Goal: Transaction & Acquisition: Purchase product/service

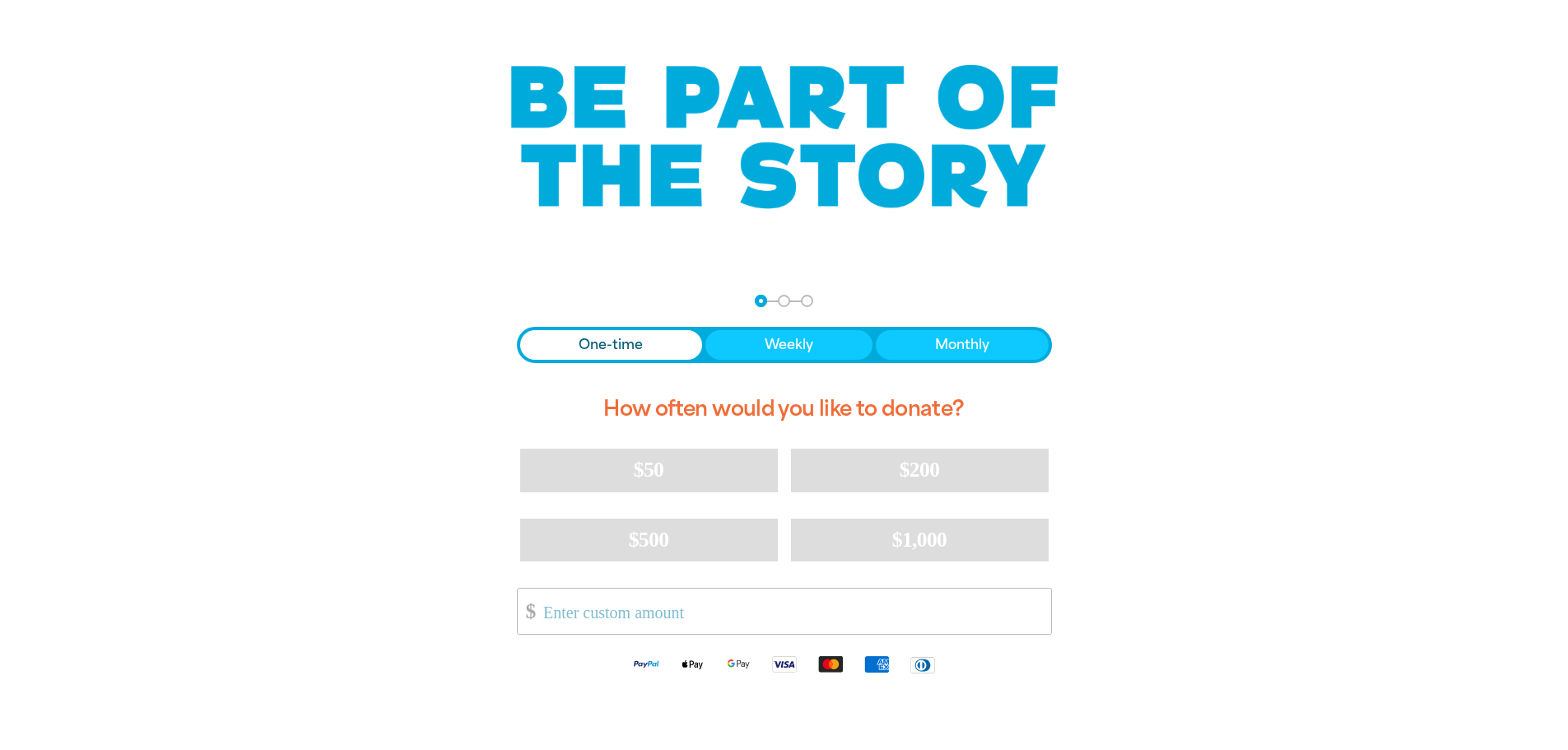
scroll to position [165, 0]
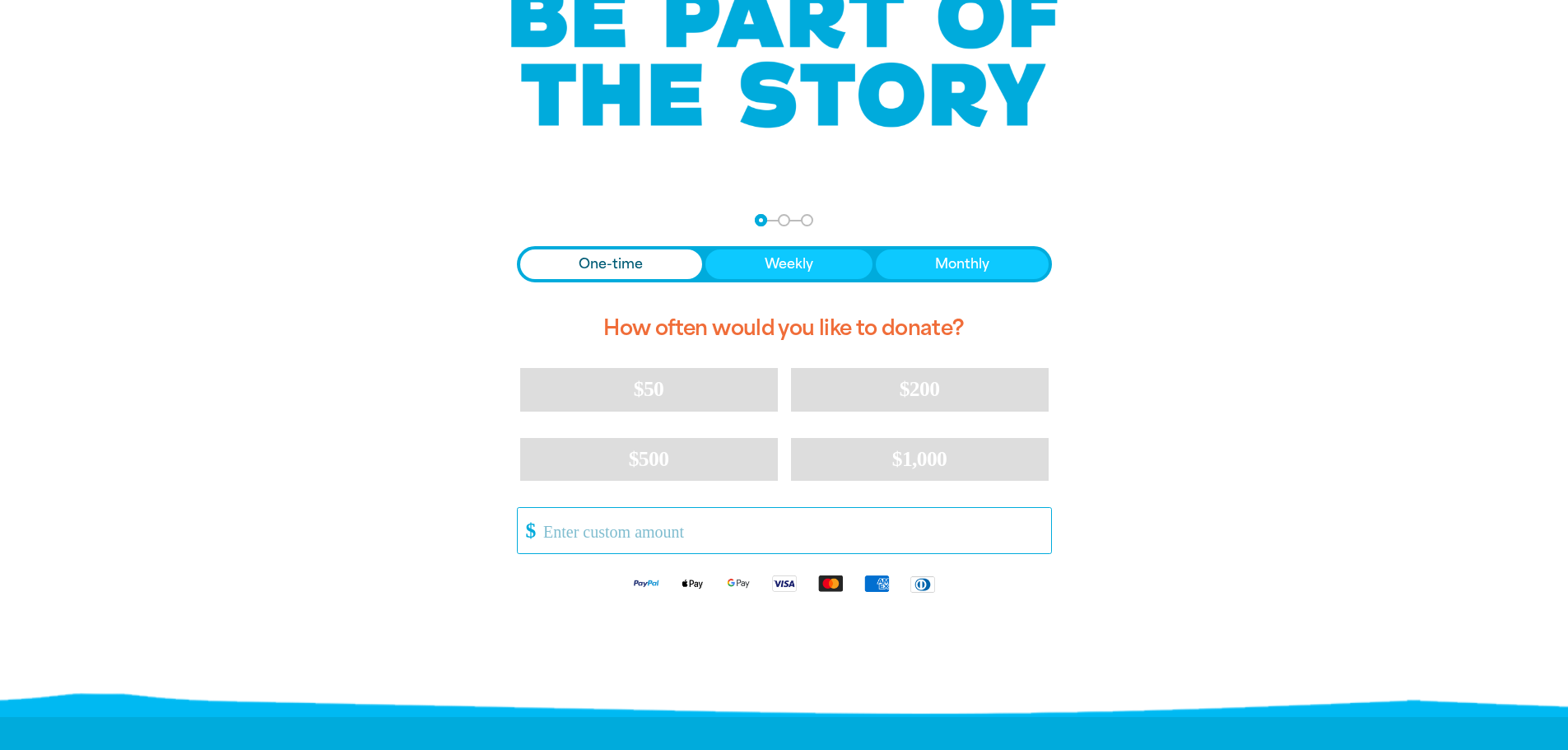
click at [725, 533] on input "Other Amount" at bounding box center [791, 531] width 518 height 45
click at [608, 261] on span "One-time" at bounding box center [611, 264] width 64 height 20
click at [625, 537] on input "Other Amount" at bounding box center [791, 531] width 518 height 45
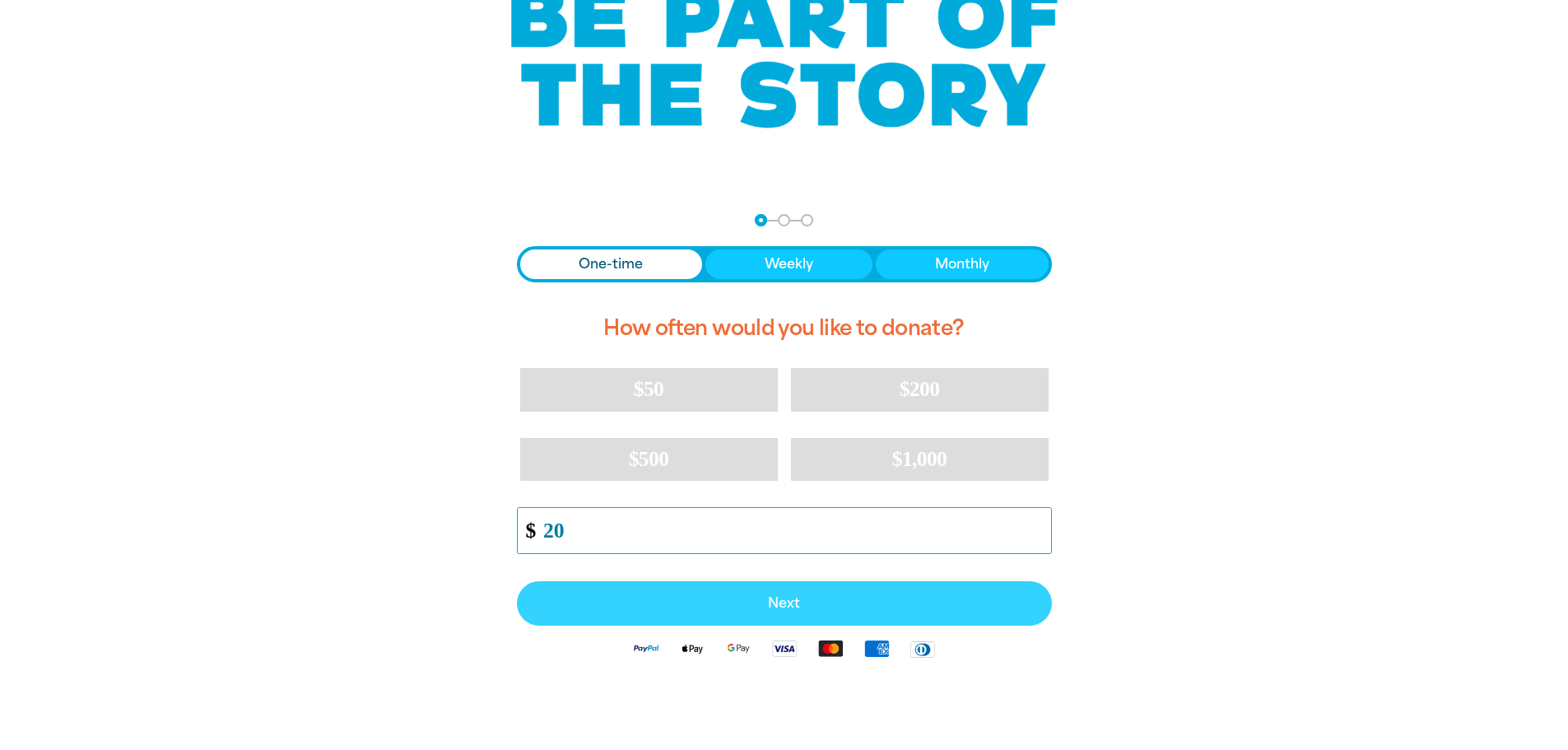
type input "20"
click at [746, 596] on button "Next" at bounding box center [785, 603] width 535 height 44
select select "AU"
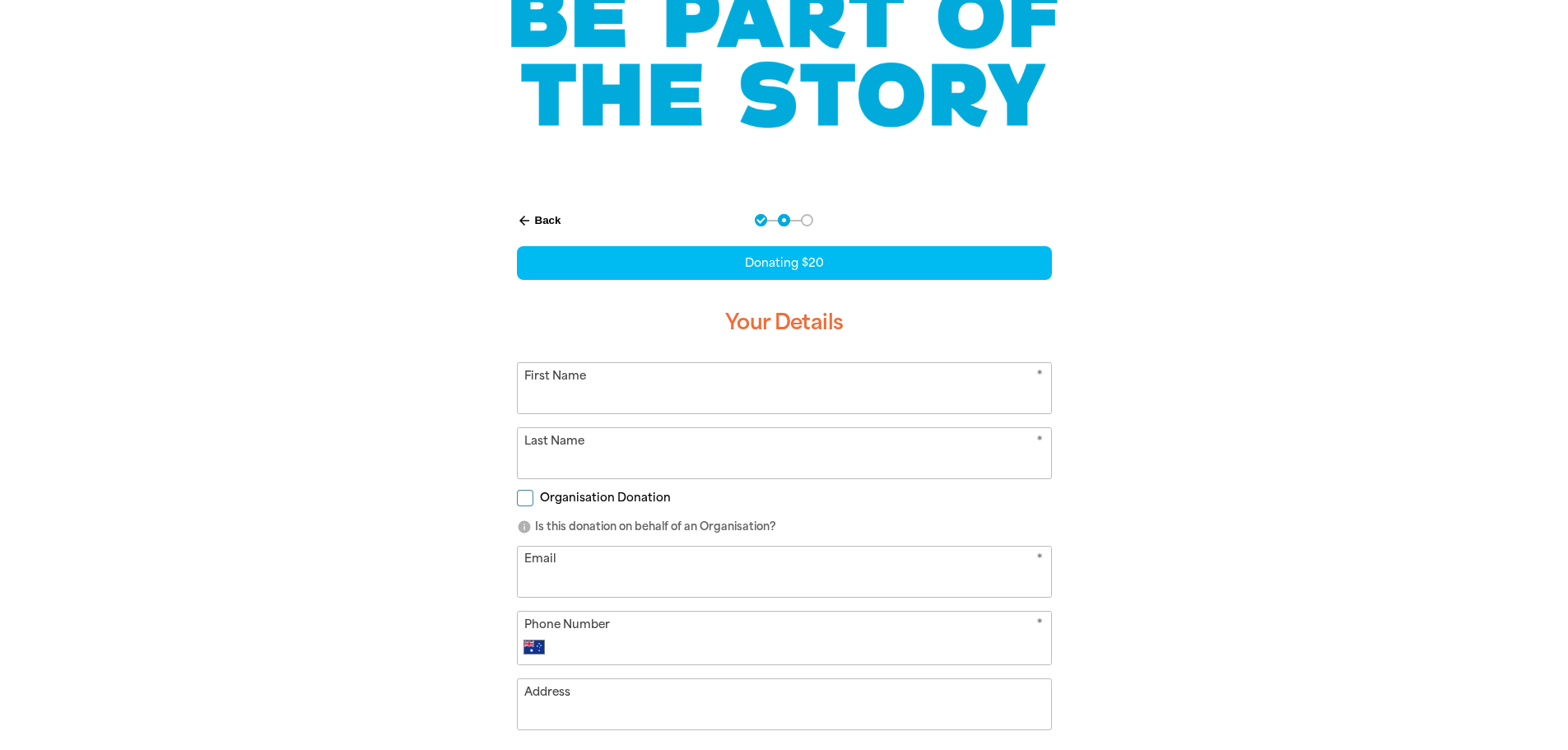
click at [740, 398] on input "First Name" at bounding box center [784, 388] width 533 height 50
type input "[PERSON_NAME]"
type input "0422 436 330"
type input "[STREET_ADDRESS][PERSON_NAME]"
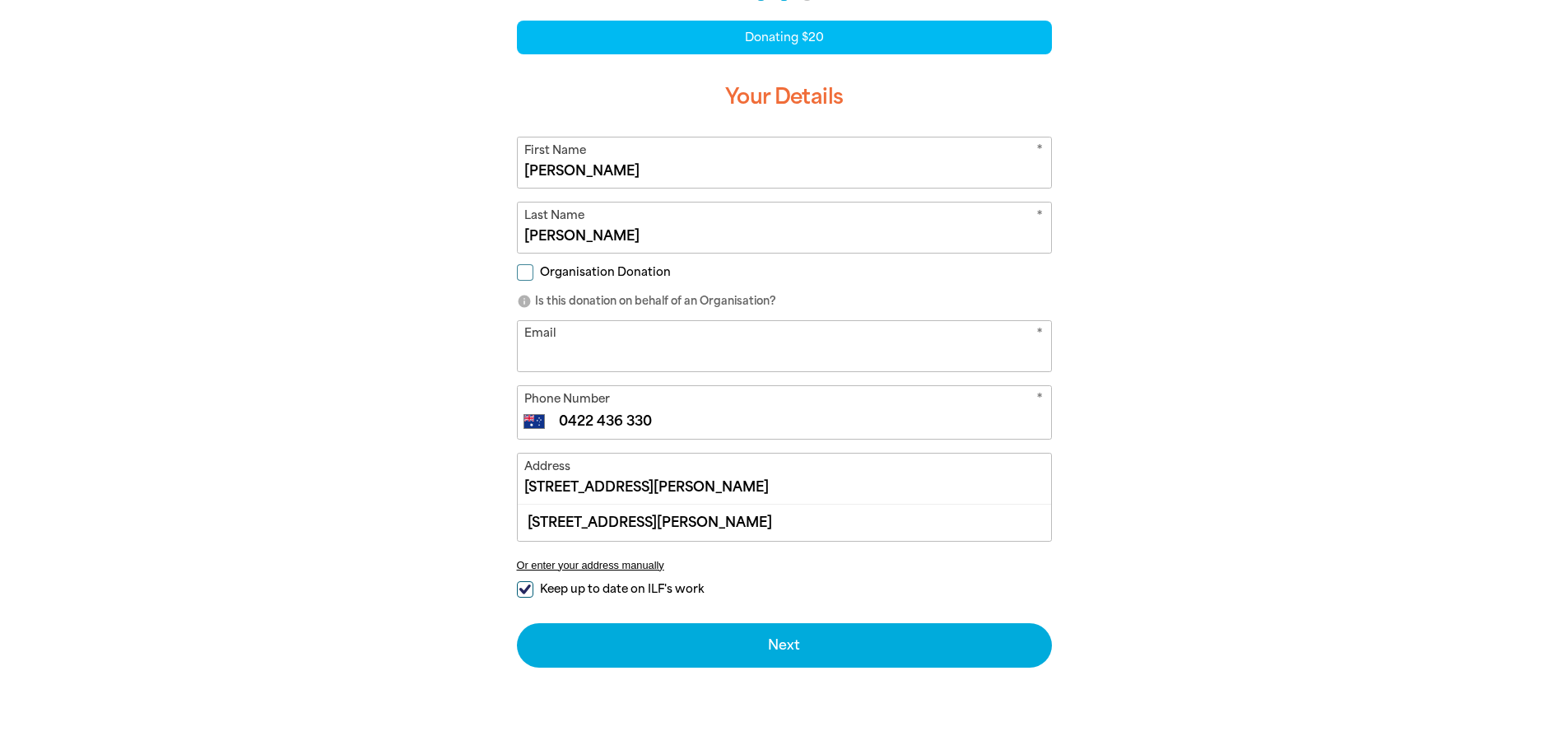
scroll to position [411, 0]
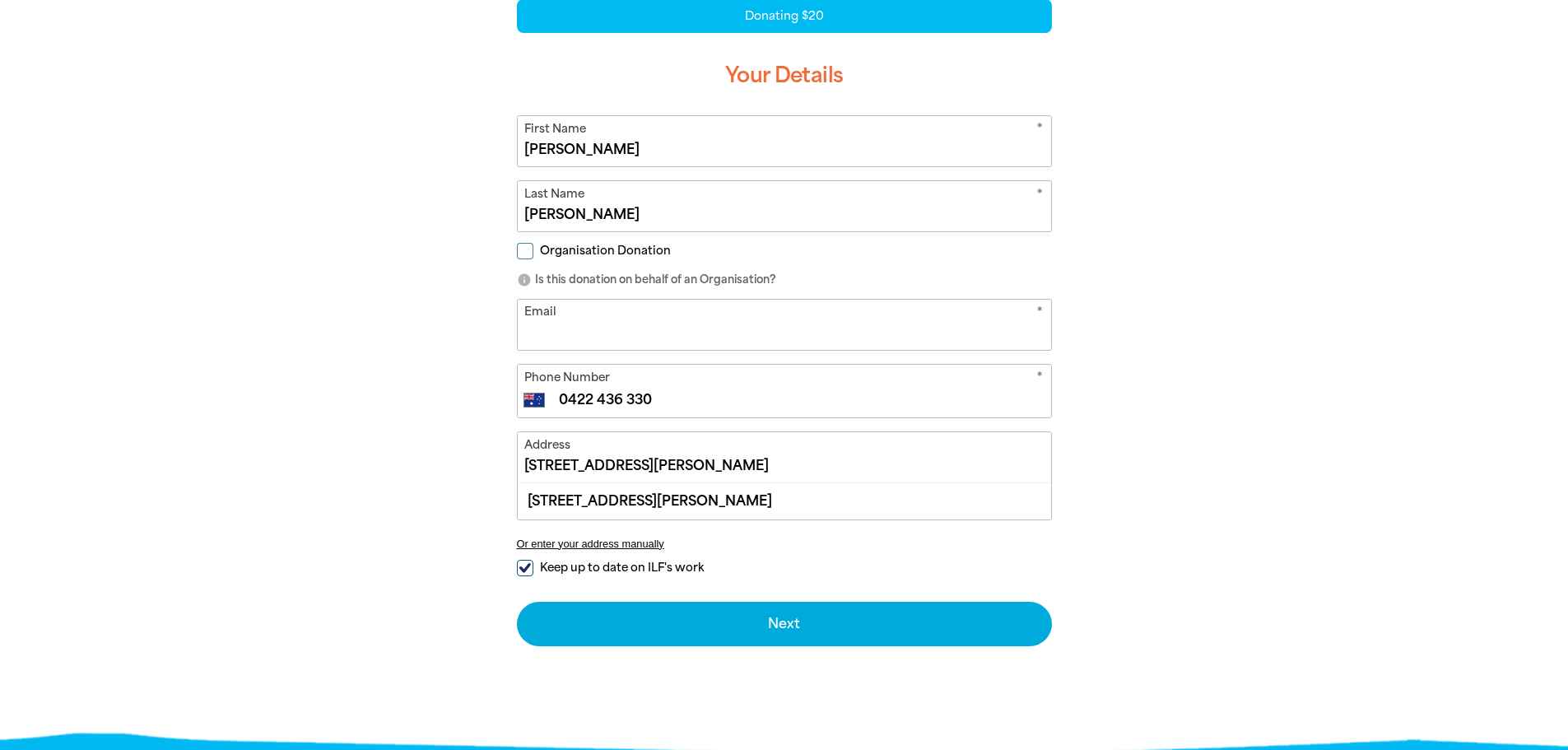
click at [819, 323] on input "Email" at bounding box center [784, 324] width 533 height 50
type input "[EMAIL_ADDRESS][DOMAIN_NAME]"
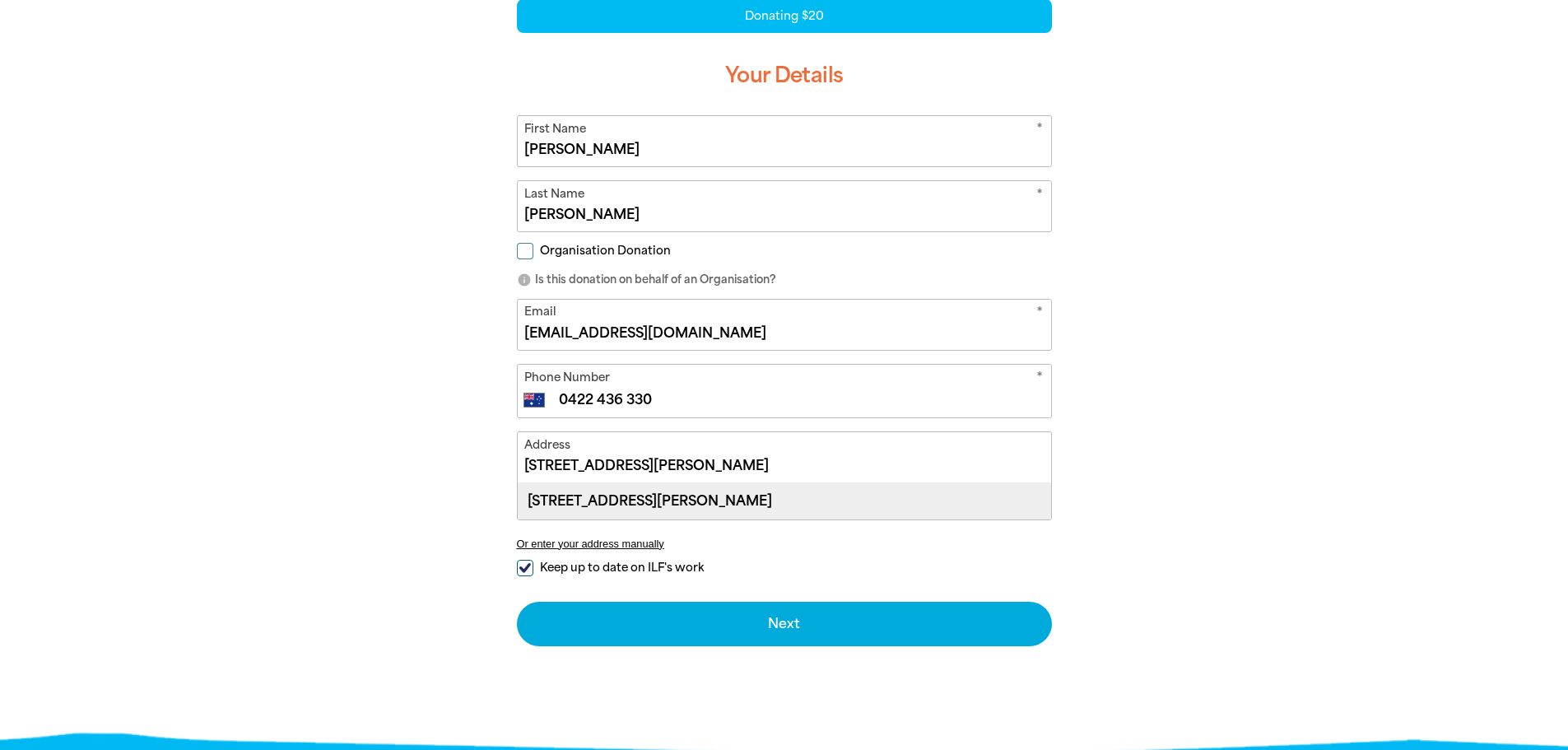
click at [652, 495] on div "[STREET_ADDRESS][PERSON_NAME]" at bounding box center [784, 500] width 533 height 35
type input "[STREET_ADDRESS][PERSON_NAME]"
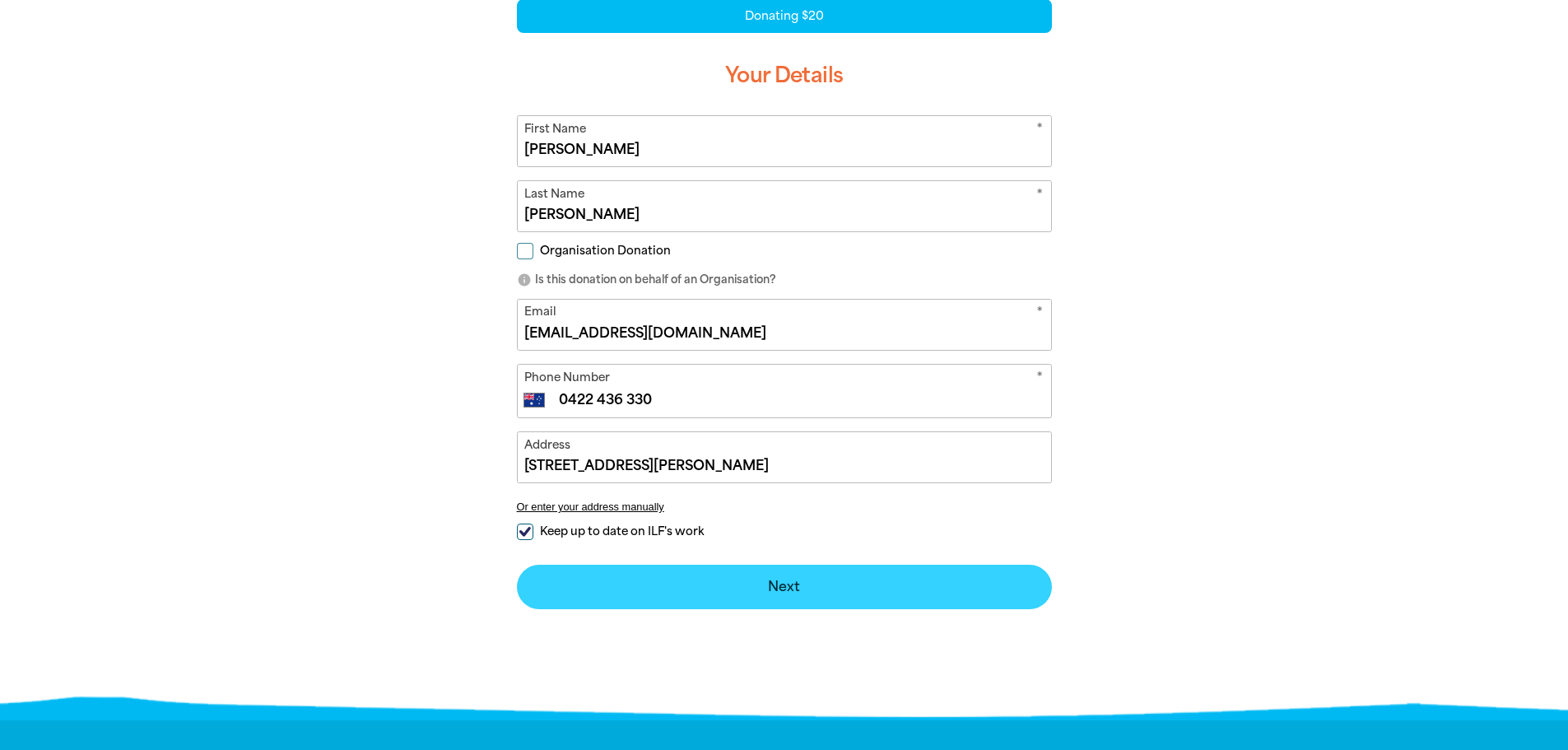
click at [761, 601] on button "Next chevron_right" at bounding box center [785, 586] width 535 height 44
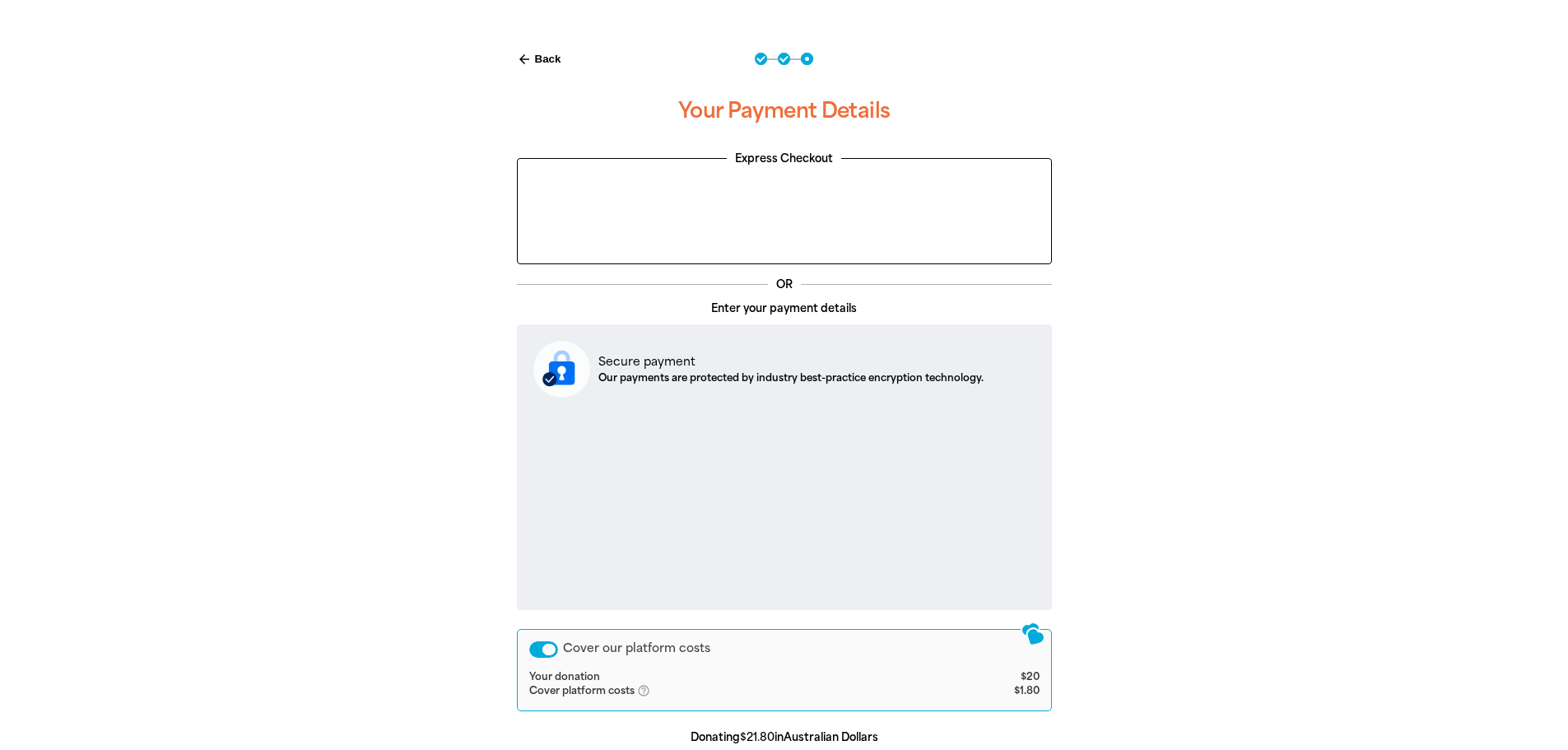
scroll to position [490, 0]
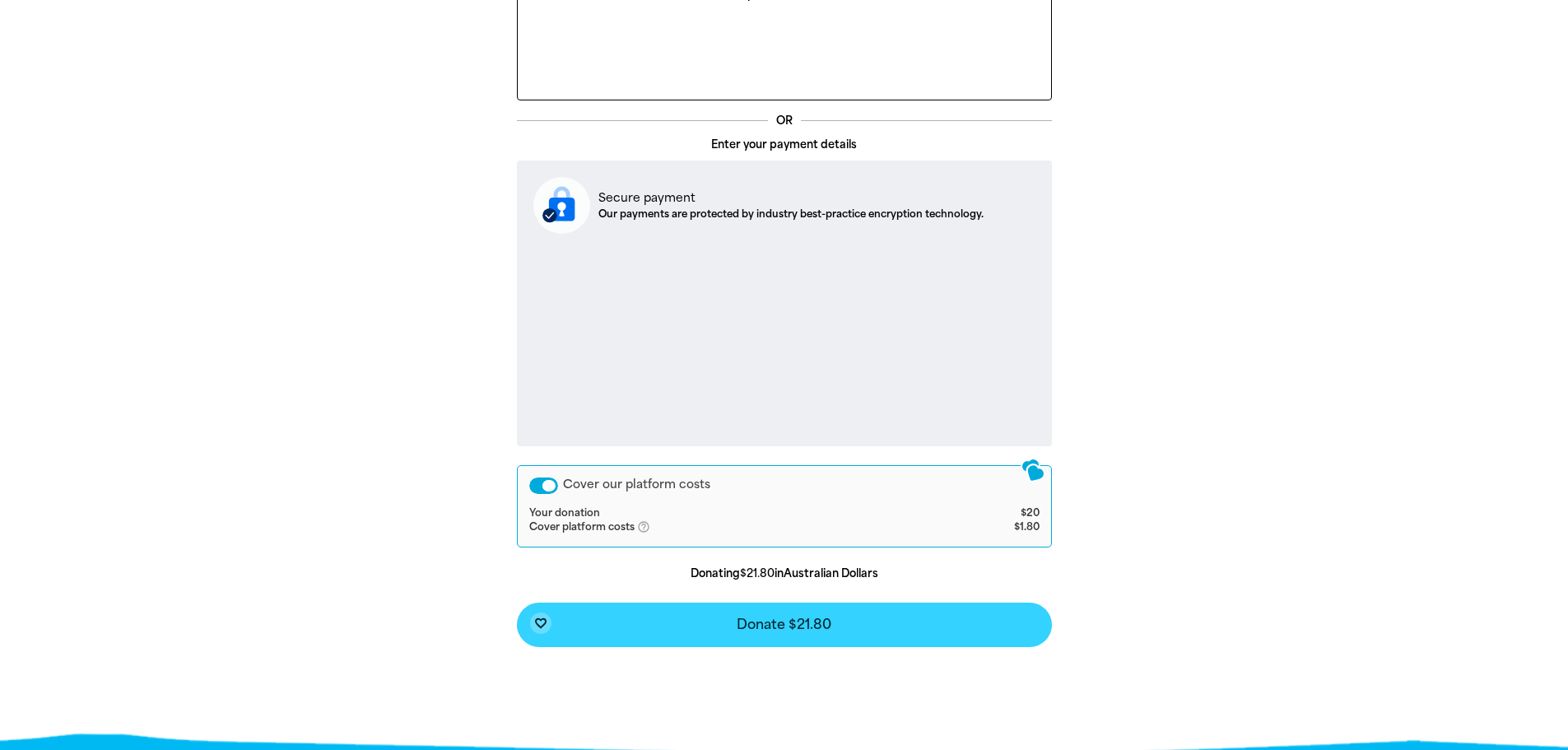
click at [845, 632] on button "favorite_border Donate $21.80" at bounding box center [785, 624] width 535 height 44
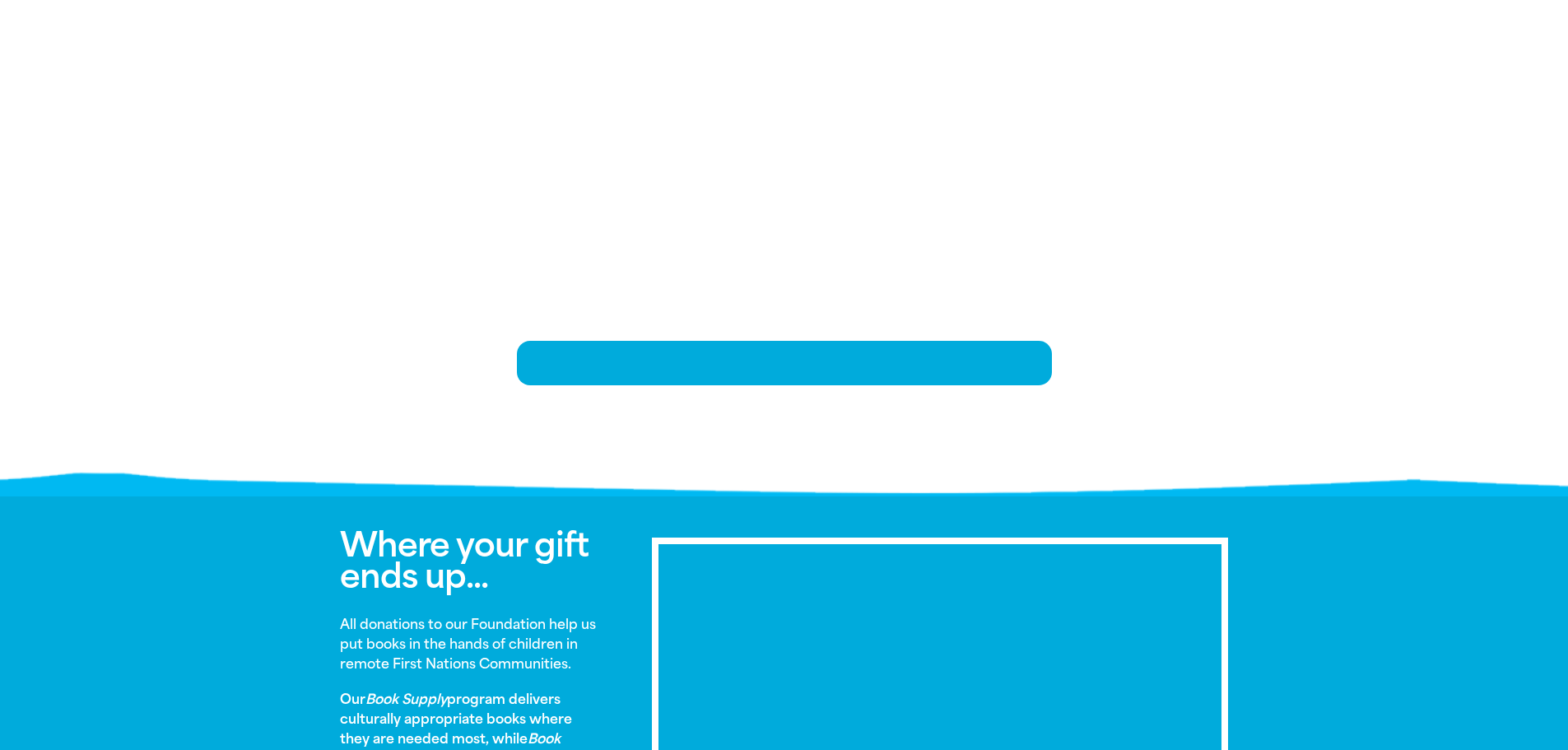
scroll to position [336, 0]
